Goal: Transaction & Acquisition: Purchase product/service

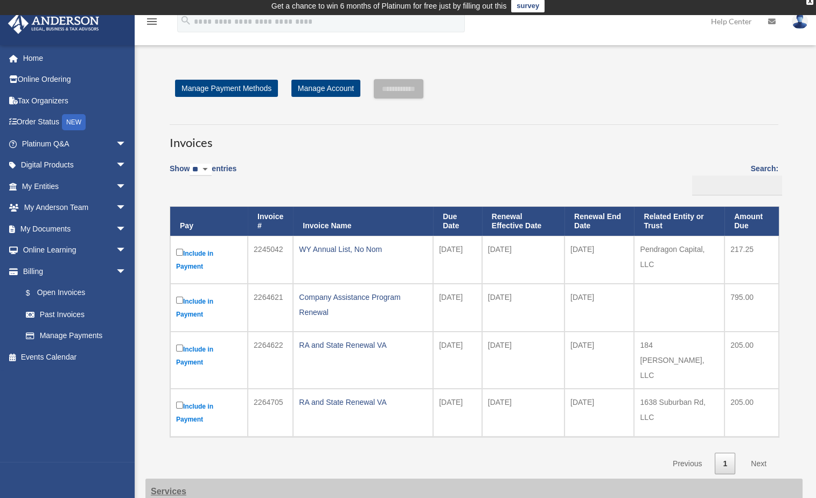
scroll to position [53, 0]
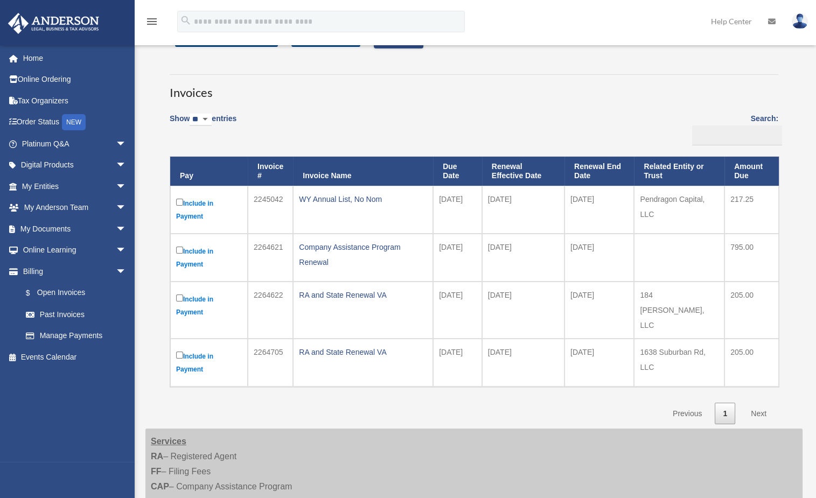
click at [761, 403] on link "Next" at bounding box center [759, 414] width 32 height 22
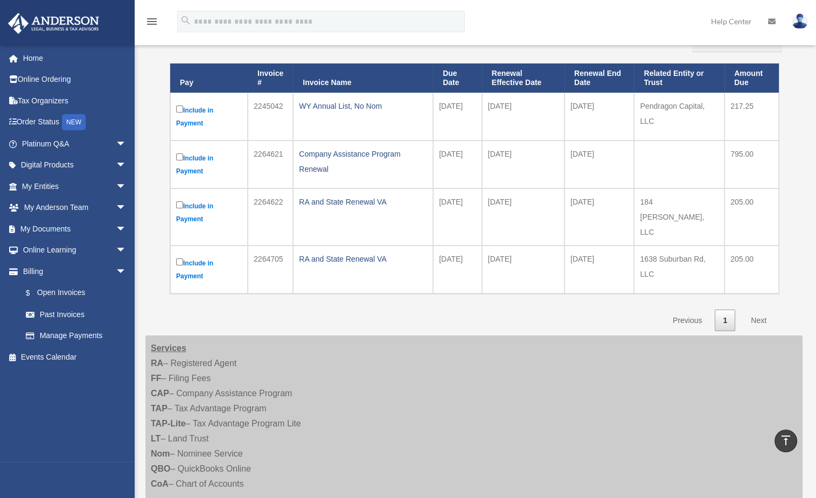
scroll to position [108, 0]
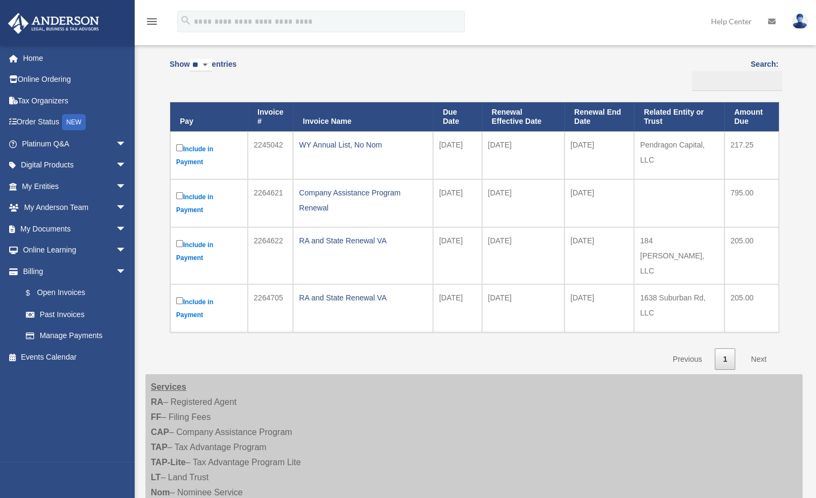
click at [759, 349] on link "Next" at bounding box center [759, 360] width 32 height 22
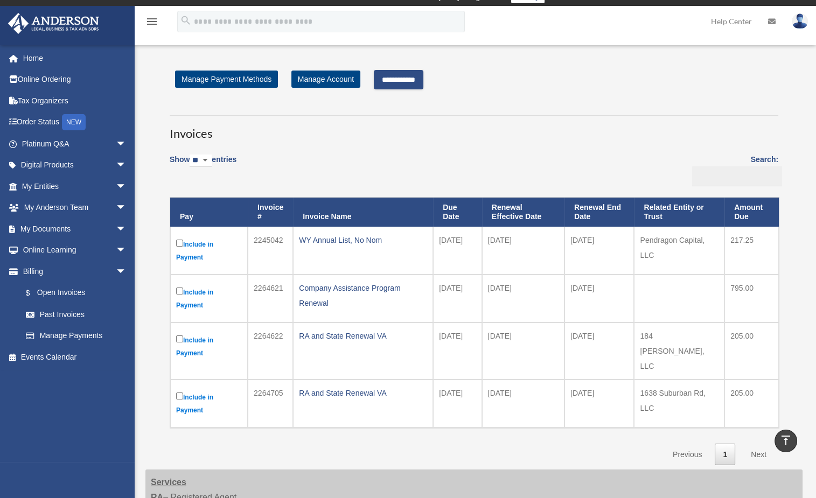
scroll to position [11, 0]
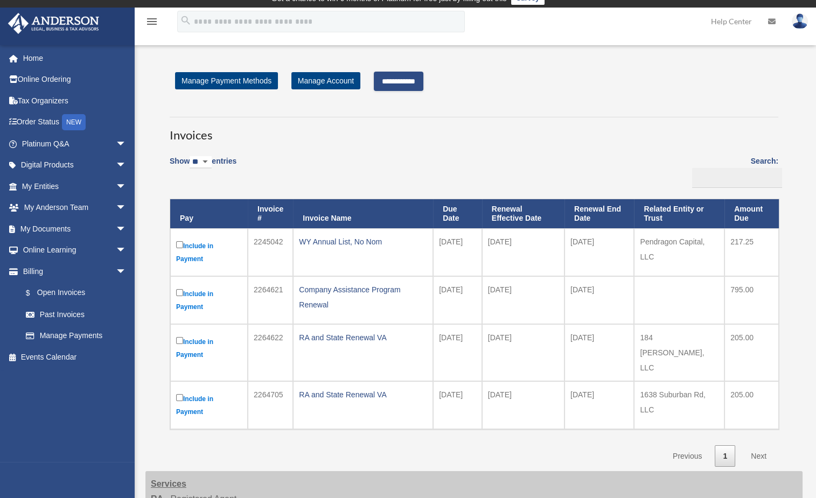
click at [405, 77] on input "**********" at bounding box center [399, 81] width 50 height 19
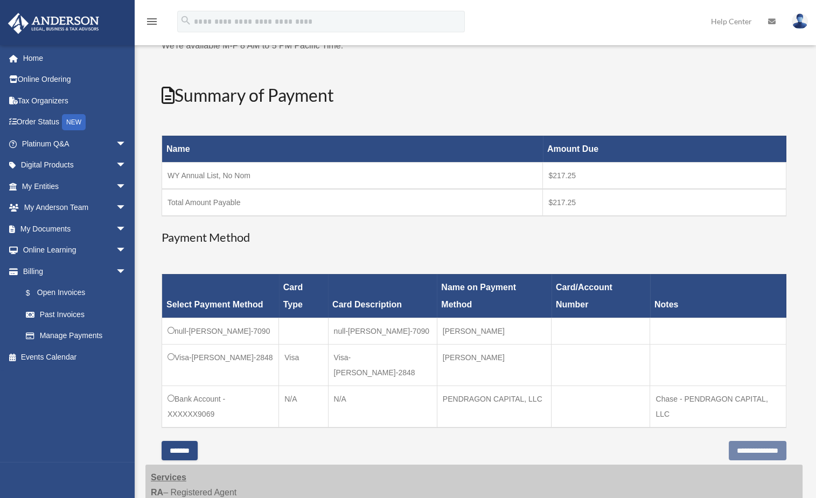
scroll to position [119, 0]
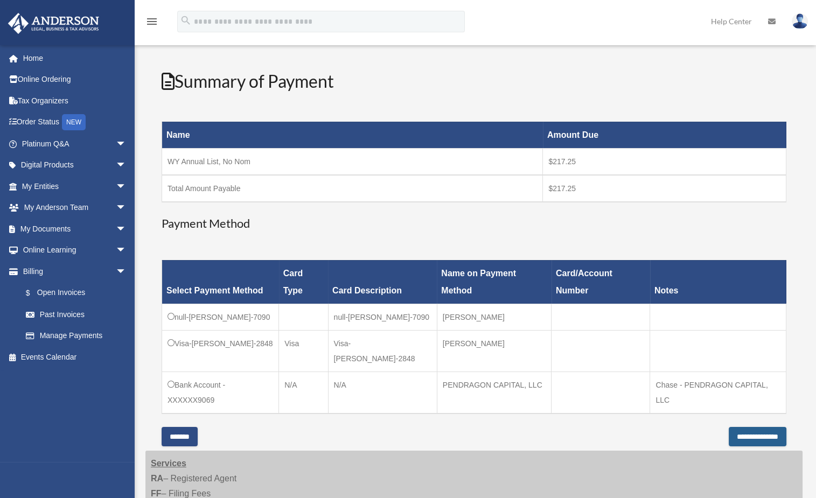
click at [761, 427] on input "**********" at bounding box center [758, 436] width 58 height 19
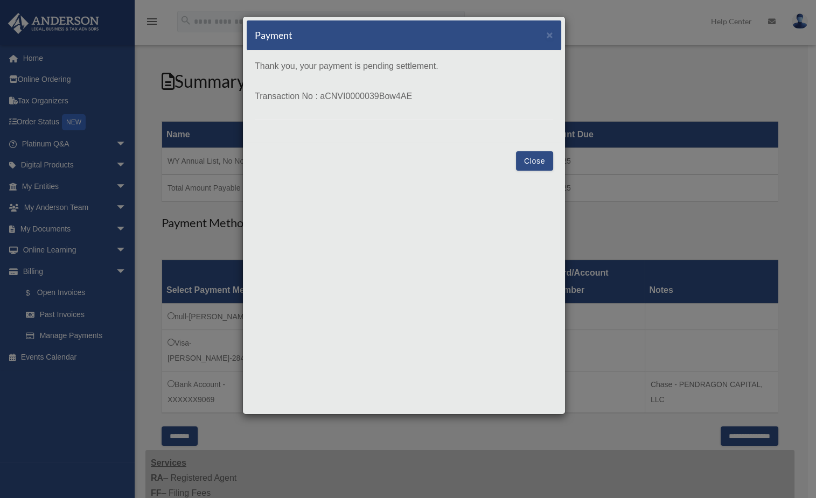
click at [527, 162] on button "Close" at bounding box center [534, 160] width 37 height 19
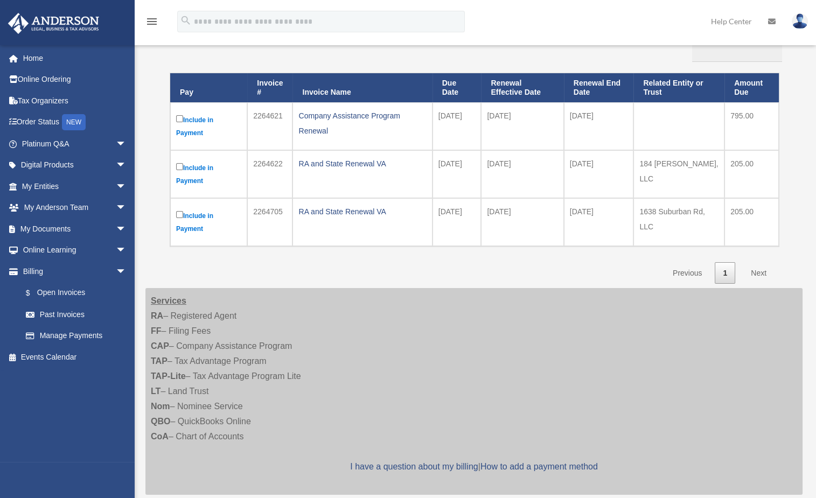
scroll to position [137, 0]
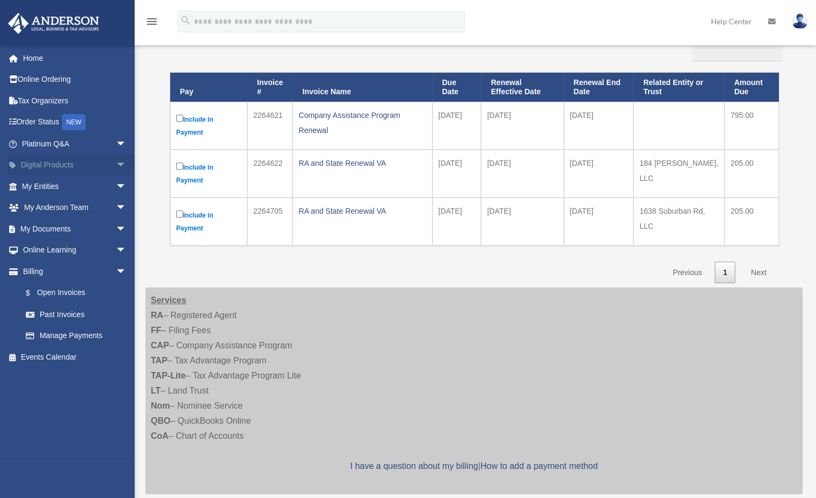
click at [116, 166] on span "arrow_drop_down" at bounding box center [127, 166] width 22 height 22
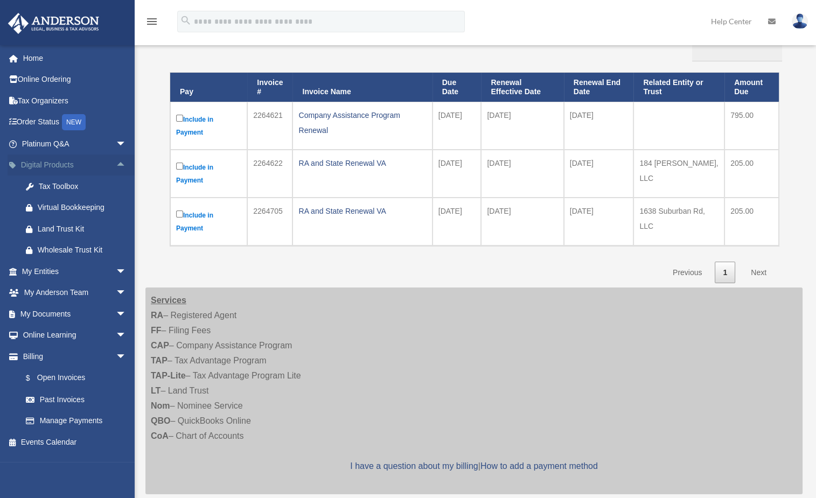
click at [116, 166] on span "arrow_drop_up" at bounding box center [127, 166] width 22 height 22
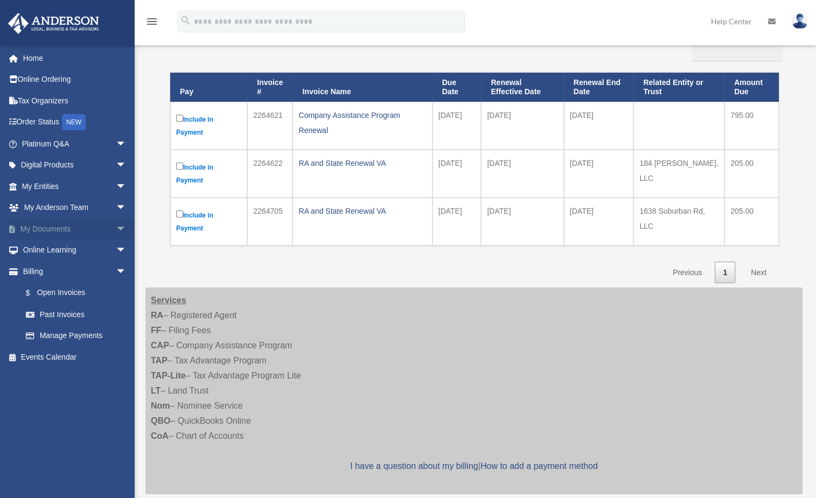
click at [116, 228] on span "arrow_drop_down" at bounding box center [127, 229] width 22 height 22
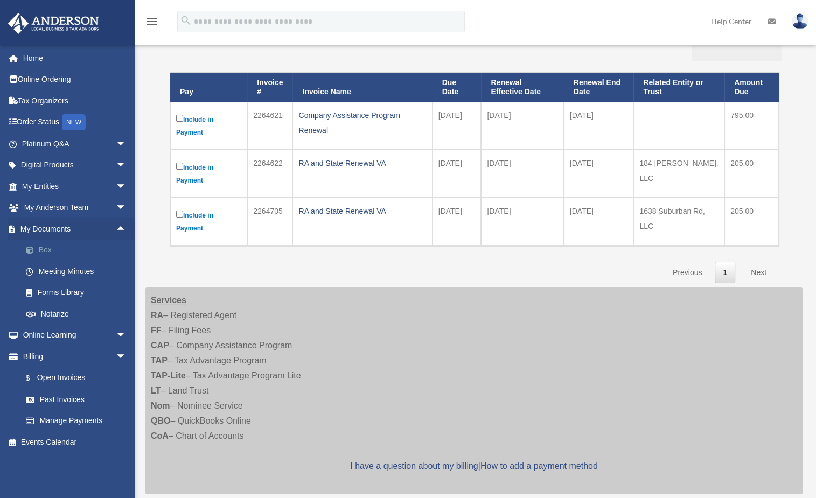
click at [63, 255] on link "Box" at bounding box center [79, 251] width 128 height 22
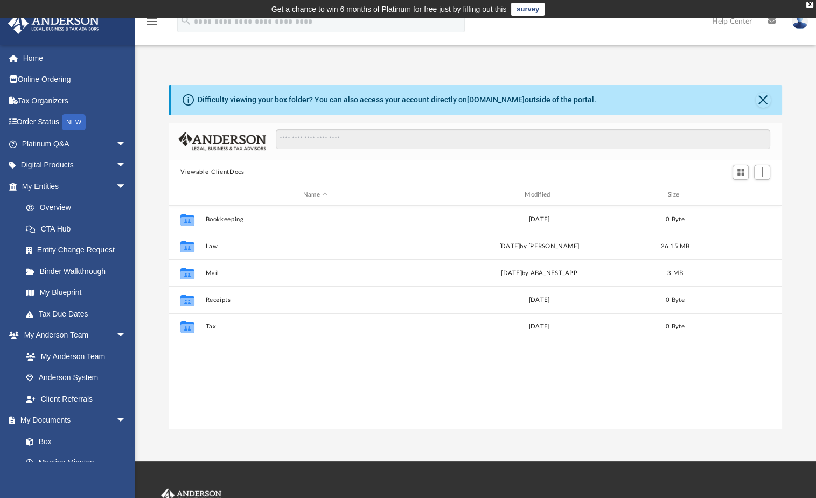
scroll to position [237, 605]
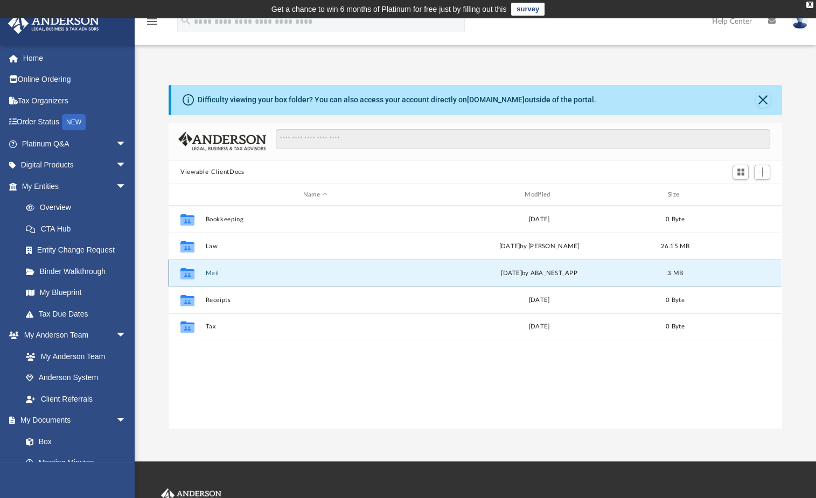
click at [214, 273] on button "Mail" at bounding box center [315, 273] width 219 height 7
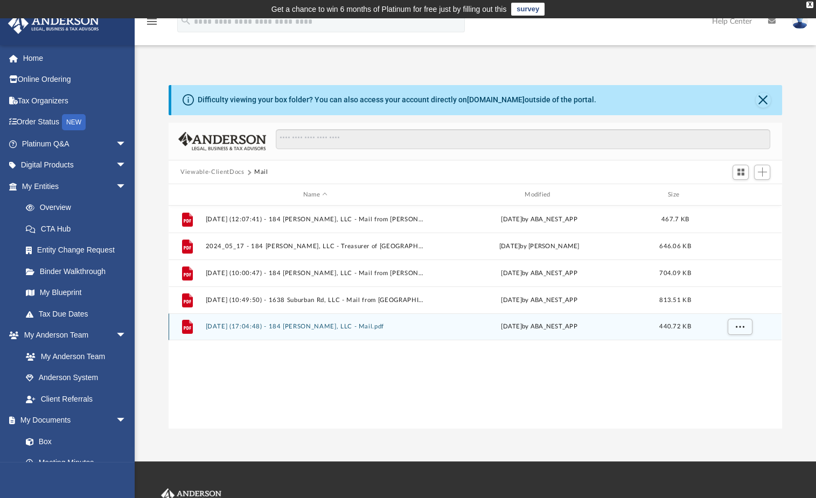
click at [344, 326] on button "[DATE] (17:04:48) - 184 [PERSON_NAME], LLC - Mail.pdf" at bounding box center [315, 327] width 219 height 7
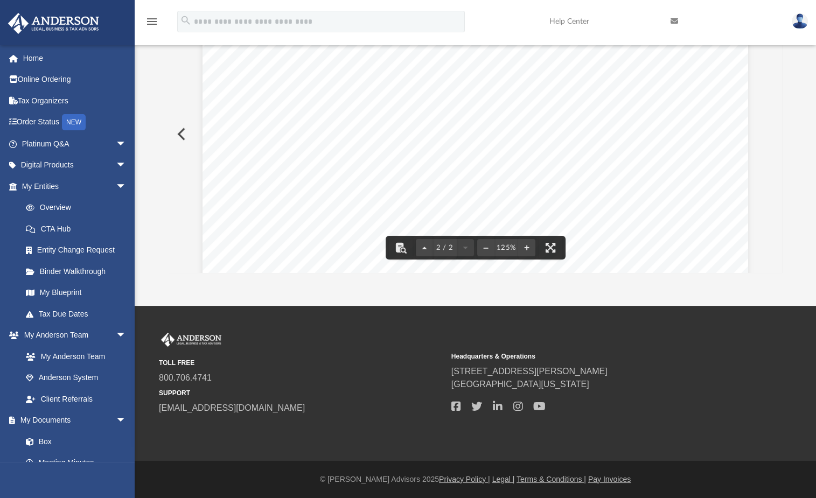
scroll to position [611, 0]
